Goal: Navigation & Orientation: Go to known website

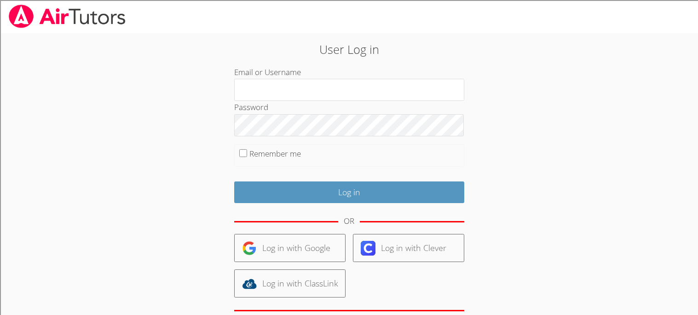
click at [209, 27] on div at bounding box center [349, 16] width 698 height 33
